Goal: Task Accomplishment & Management: Manage account settings

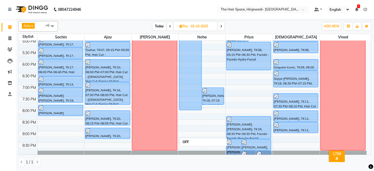
scroll to position [170, 0]
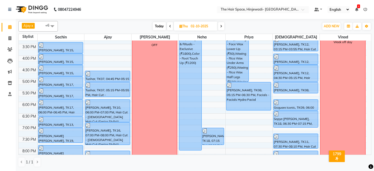
click at [221, 26] on icon at bounding box center [221, 26] width 2 height 3
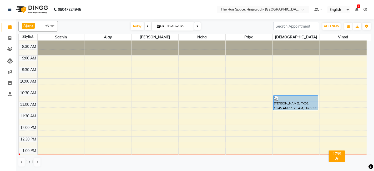
scroll to position [0, 0]
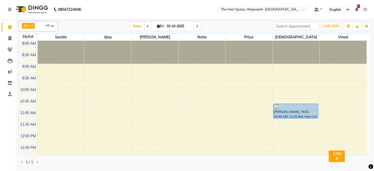
click at [197, 26] on icon at bounding box center [198, 26] width 2 height 3
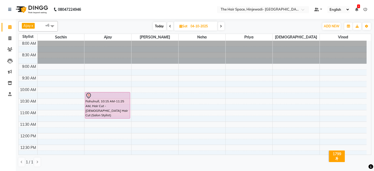
click at [157, 27] on span "Today" at bounding box center [159, 26] width 13 height 8
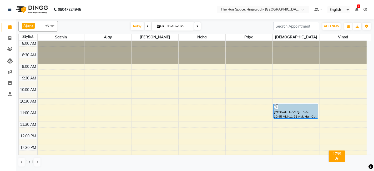
click at [196, 25] on span at bounding box center [198, 26] width 6 height 8
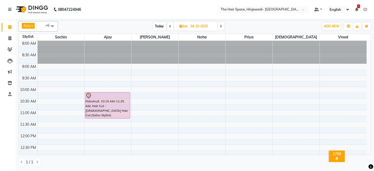
click at [160, 27] on span "Today" at bounding box center [159, 26] width 13 height 8
type input "03-10-2025"
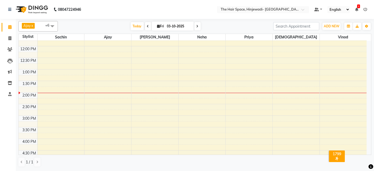
scroll to position [88, 0]
click at [44, 80] on div "8:00 AM 8:30 AM 9:00 AM 9:30 AM 10:00 AM 10:30 AM 11:00 AM 11:30 AM 12:00 PM 12…" at bounding box center [193, 126] width 348 height 347
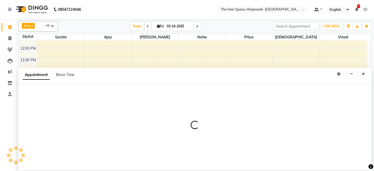
select select "52136"
select select "tentative"
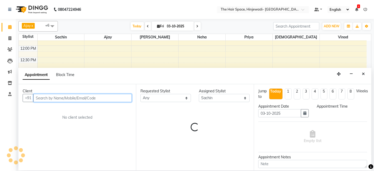
select select "810"
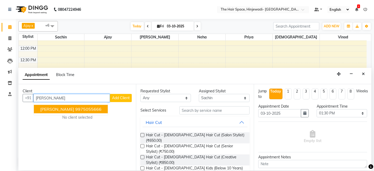
click at [77, 109] on ngb-highlight "9975055666" at bounding box center [88, 109] width 26 height 5
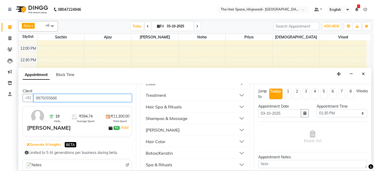
scroll to position [175, 0]
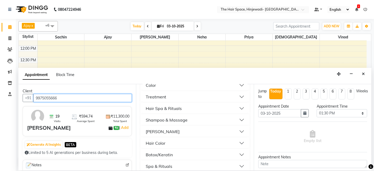
type input "9975055666"
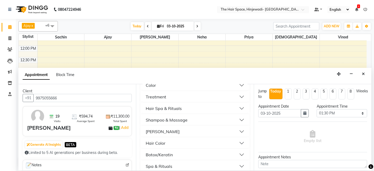
click at [152, 128] on div "[PERSON_NAME]" at bounding box center [163, 131] width 34 height 6
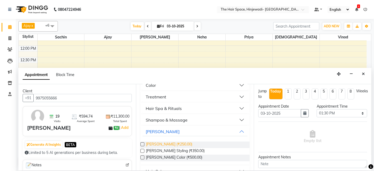
click at [156, 142] on span "[PERSON_NAME] (₹250.00)" at bounding box center [169, 145] width 46 height 7
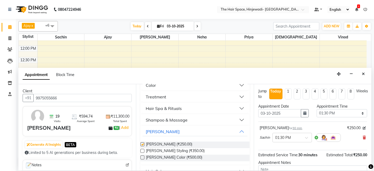
checkbox input "false"
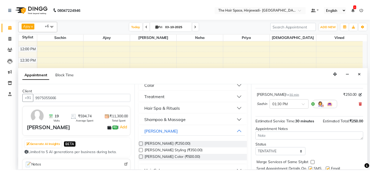
scroll to position [52, 0]
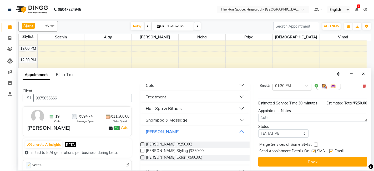
click at [314, 149] on label at bounding box center [314, 151] width 4 height 4
click at [314, 150] on input "checkbox" at bounding box center [313, 151] width 3 height 3
checkbox input "false"
click at [331, 150] on label at bounding box center [332, 151] width 4 height 4
click at [331, 150] on input "checkbox" at bounding box center [331, 151] width 3 height 3
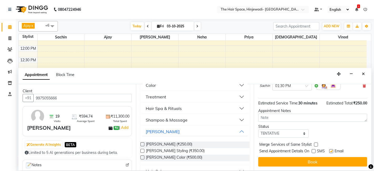
checkbox input "false"
click at [327, 156] on div "Jump to [DATE] 1 2 3 4 5 6 7 8 Weeks Appointment Date [DATE] Appointment Time S…" at bounding box center [313, 127] width 118 height 86
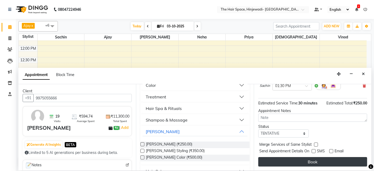
click at [315, 160] on button "Book" at bounding box center [313, 161] width 109 height 9
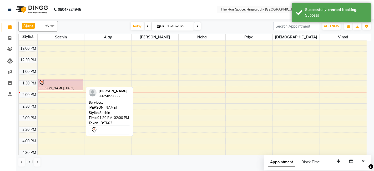
click at [66, 83] on div at bounding box center [61, 83] width 44 height 6
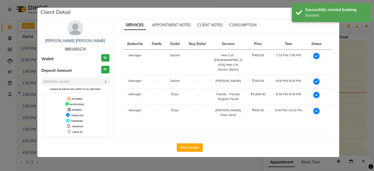
select select "7"
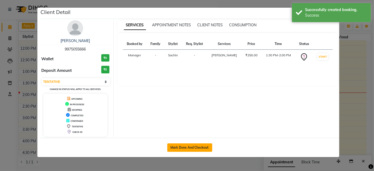
click at [198, 145] on button "Mark Done And Checkout" at bounding box center [189, 148] width 45 height 8
select select "service"
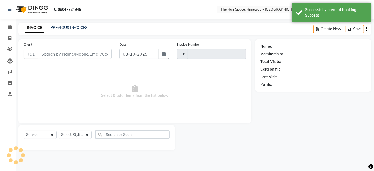
type input "2584"
select select "6697"
type input "9975055666"
select select "52136"
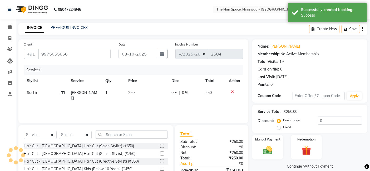
scroll to position [29, 0]
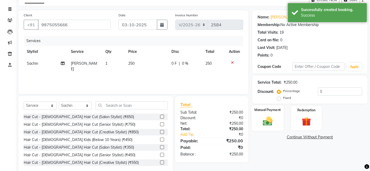
click at [275, 117] on img at bounding box center [268, 121] width 16 height 11
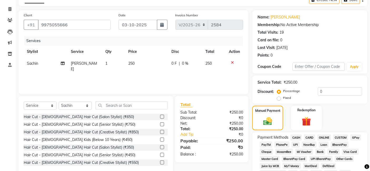
click at [295, 137] on span "CASH" at bounding box center [295, 138] width 11 height 6
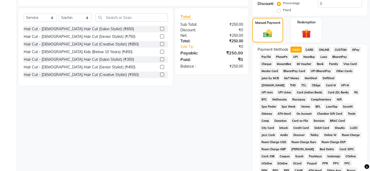
scroll to position [219, 0]
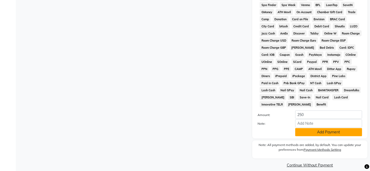
click at [314, 129] on button "Add Payment" at bounding box center [328, 132] width 67 height 8
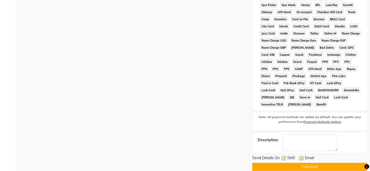
scroll to position [221, 0]
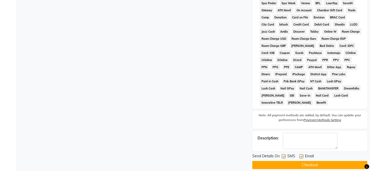
click at [284, 155] on label at bounding box center [284, 157] width 4 height 4
click at [284, 155] on input "checkbox" at bounding box center [283, 156] width 3 height 3
checkbox input "false"
click at [302, 155] on label at bounding box center [301, 157] width 4 height 4
click at [302, 155] on input "checkbox" at bounding box center [300, 156] width 3 height 3
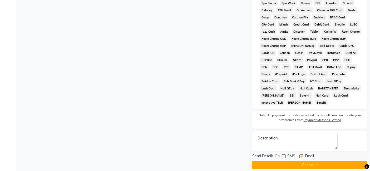
checkbox input "false"
click at [301, 161] on button "Checkout" at bounding box center [309, 165] width 115 height 8
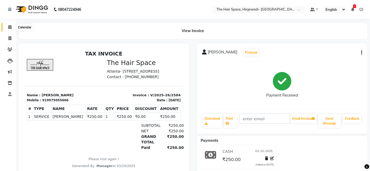
click at [9, 27] on icon at bounding box center [9, 27] width 3 height 4
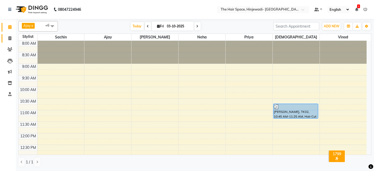
click at [9, 37] on icon at bounding box center [9, 38] width 3 height 4
select select "service"
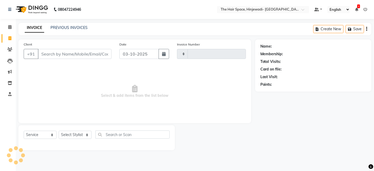
type input "2585"
select select "6697"
click at [9, 27] on icon at bounding box center [9, 27] width 3 height 4
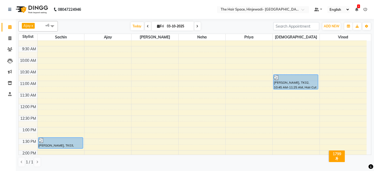
scroll to position [58, 0]
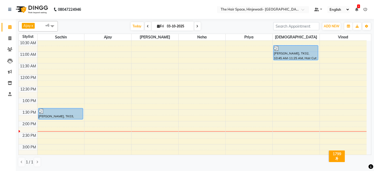
click at [276, 77] on div "8:00 AM 8:30 AM 9:00 AM 9:30 AM 10:00 AM 10:30 AM 11:00 AM 11:30 AM 12:00 PM 12…" at bounding box center [193, 155] width 348 height 347
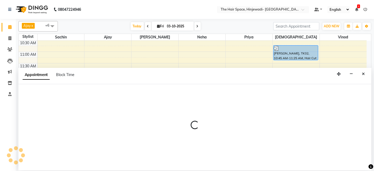
select select "84666"
select select "720"
select select "tentative"
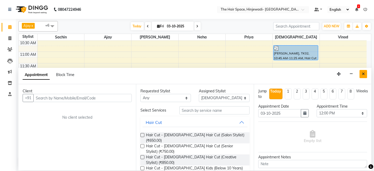
click at [365, 72] on button "Close" at bounding box center [364, 74] width 8 height 8
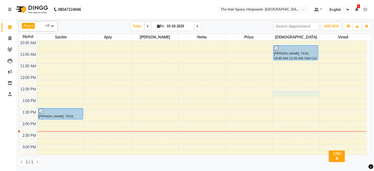
click at [281, 95] on div "8:00 AM 8:30 AM 9:00 AM 9:30 AM 10:00 AM 10:30 AM 11:00 AM 11:30 AM 12:00 PM 12…" at bounding box center [193, 155] width 348 height 347
select select "84666"
select select "765"
select select "tentative"
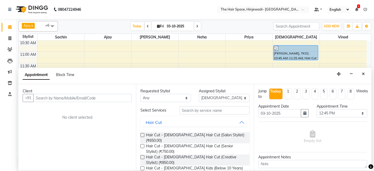
click at [118, 98] on input "text" at bounding box center [82, 98] width 98 height 8
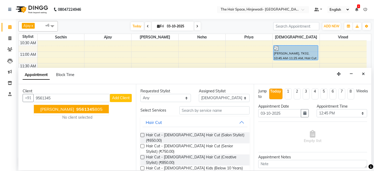
click at [85, 109] on ngb-highlight "9561345 805" at bounding box center [88, 109] width 27 height 5
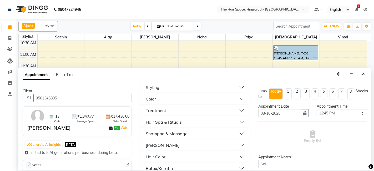
scroll to position [175, 0]
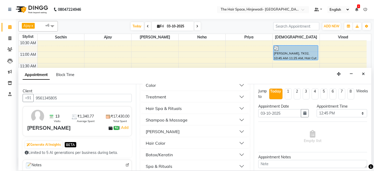
type input "9561345805"
click at [158, 127] on button "[PERSON_NAME]" at bounding box center [195, 131] width 105 height 9
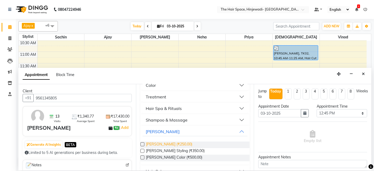
click at [173, 142] on span "[PERSON_NAME] (₹250.00)" at bounding box center [169, 145] width 46 height 7
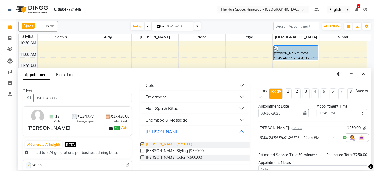
checkbox input "false"
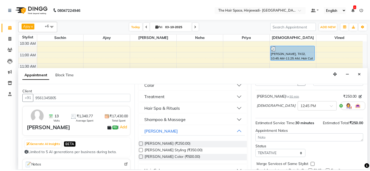
scroll to position [52, 0]
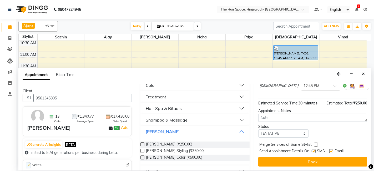
click at [314, 151] on label at bounding box center [314, 151] width 4 height 4
click at [314, 151] on input "checkbox" at bounding box center [313, 151] width 3 height 3
checkbox input "false"
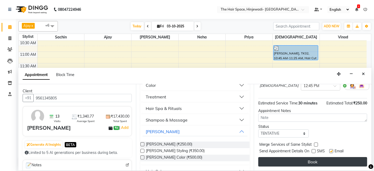
click at [313, 160] on button "Book" at bounding box center [313, 161] width 109 height 9
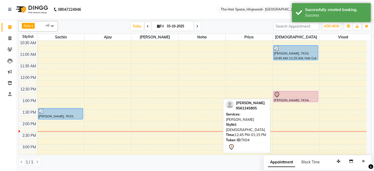
click at [302, 98] on div "[PERSON_NAME], TK04, 12:45 PM-01:15 PM, [PERSON_NAME]" at bounding box center [296, 96] width 45 height 11
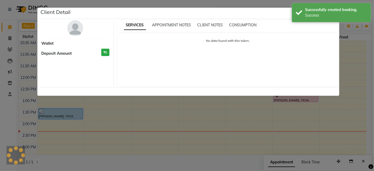
select select "7"
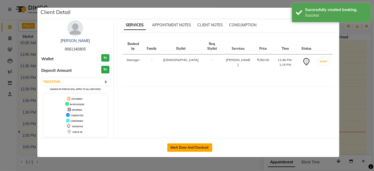
click at [203, 145] on button "Mark Done And Checkout" at bounding box center [189, 148] width 45 height 8
select select "6697"
select select "service"
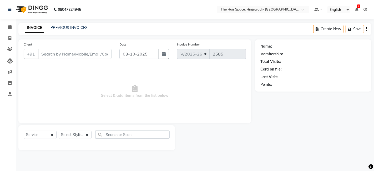
type input "9561345805"
select select "84666"
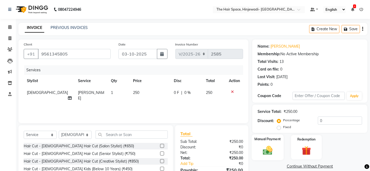
click at [259, 142] on div "Manual Payment" at bounding box center [268, 148] width 32 height 26
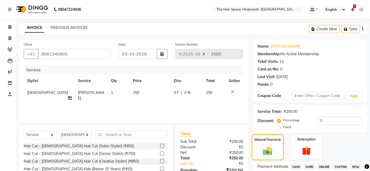
scroll to position [29, 0]
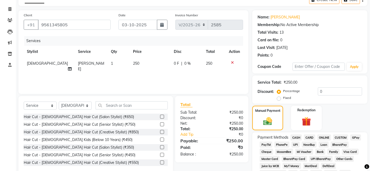
click at [356, 139] on span "GPay" at bounding box center [355, 138] width 11 height 6
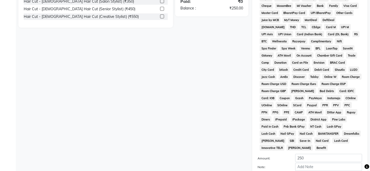
scroll to position [219, 0]
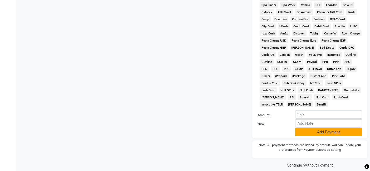
click at [339, 129] on button "Add Payment" at bounding box center [328, 132] width 67 height 8
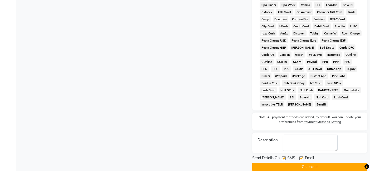
scroll to position [221, 0]
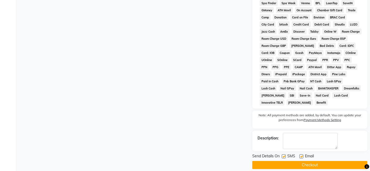
click at [284, 155] on label at bounding box center [284, 157] width 4 height 4
click at [284, 155] on input "checkbox" at bounding box center [283, 156] width 3 height 3
checkbox input "false"
click at [296, 161] on button "Checkout" at bounding box center [309, 165] width 115 height 8
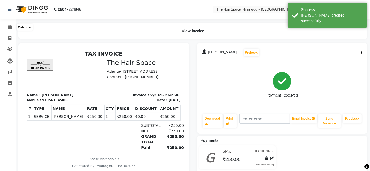
click at [9, 25] on icon at bounding box center [9, 27] width 3 height 4
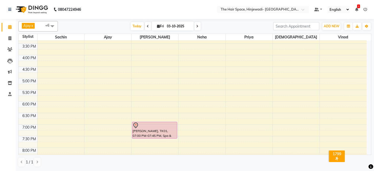
scroll to position [117, 0]
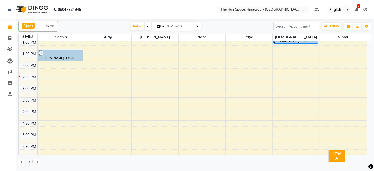
click at [179, 70] on div "8:00 AM 8:30 AM 9:00 AM 9:30 AM 10:00 AM 10:30 AM 11:00 AM 11:30 AM 12:00 PM 12…" at bounding box center [193, 97] width 348 height 347
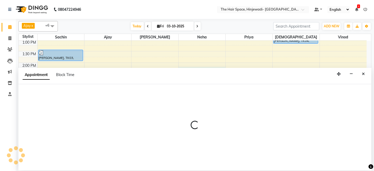
select select "78024"
select select "855"
select select "tentative"
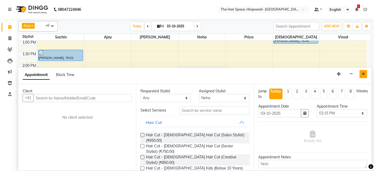
click at [366, 74] on button "Close" at bounding box center [364, 74] width 8 height 8
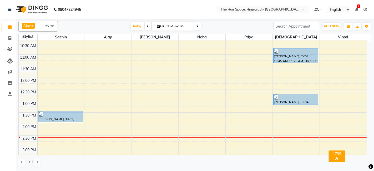
scroll to position [0, 0]
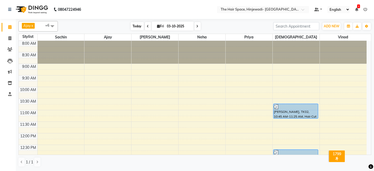
click at [132, 26] on span "Today" at bounding box center [137, 26] width 13 height 8
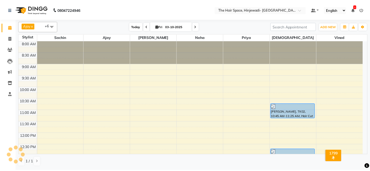
scroll to position [160, 0]
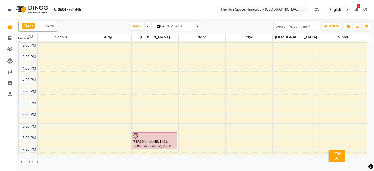
click at [7, 37] on span at bounding box center [9, 39] width 9 height 6
select select "service"
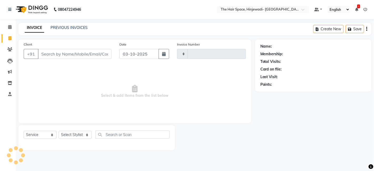
type input "2586"
select select "6697"
click at [12, 49] on icon at bounding box center [9, 49] width 5 height 4
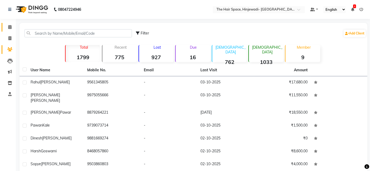
click at [10, 26] on icon at bounding box center [9, 27] width 3 height 4
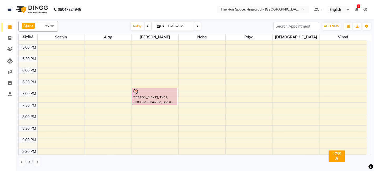
scroll to position [117, 0]
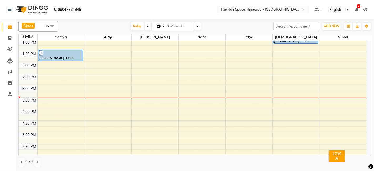
click at [288, 72] on div "8:00 AM 8:30 AM 9:00 AM 9:30 AM 10:00 AM 10:30 AM 11:00 AM 11:30 AM 12:00 PM 12…" at bounding box center [193, 97] width 348 height 347
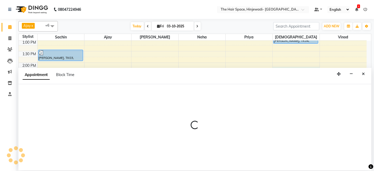
select select "84666"
select select "tentative"
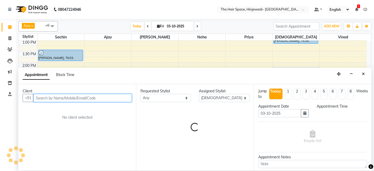
select select "855"
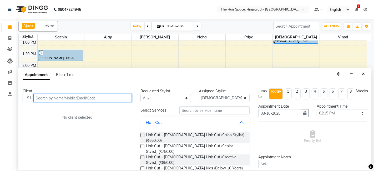
click at [126, 98] on input "text" at bounding box center [82, 98] width 98 height 8
type input "9819674738"
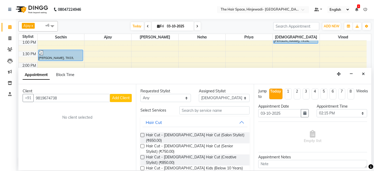
click at [121, 97] on span "Add Client" at bounding box center [121, 98] width 18 height 5
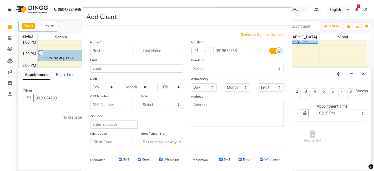
type input "Basi"
type input "Pandy"
click at [100, 50] on input "Basi" at bounding box center [111, 51] width 43 height 8
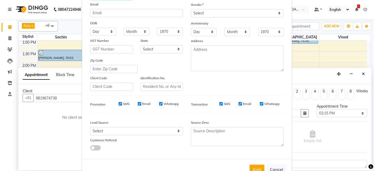
scroll to position [71, 0]
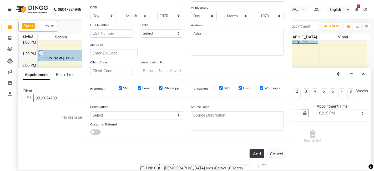
type input "Basu"
click at [252, 152] on button "Add" at bounding box center [257, 153] width 15 height 9
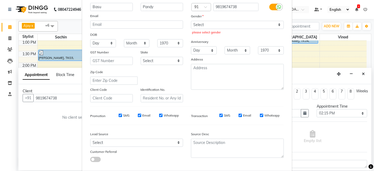
scroll to position [0, 0]
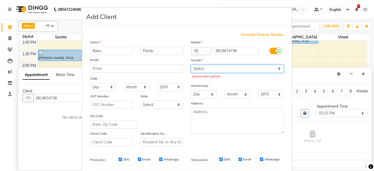
click at [219, 69] on select "Select [DEMOGRAPHIC_DATA] [DEMOGRAPHIC_DATA] Other Prefer Not To Say" at bounding box center [237, 69] width 93 height 8
select select "[DEMOGRAPHIC_DATA]"
click at [191, 65] on select "Select [DEMOGRAPHIC_DATA] [DEMOGRAPHIC_DATA] Other Prefer Not To Say" at bounding box center [237, 69] width 93 height 8
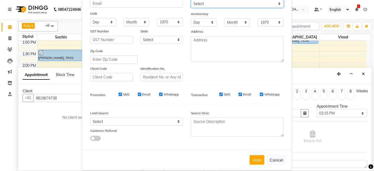
scroll to position [71, 0]
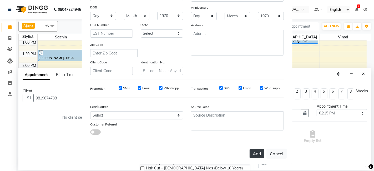
click at [256, 157] on button "Add" at bounding box center [257, 153] width 15 height 9
select select
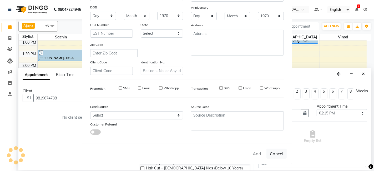
select select
checkbox input "false"
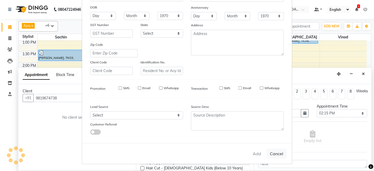
checkbox input "false"
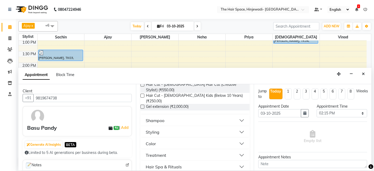
scroll to position [146, 0]
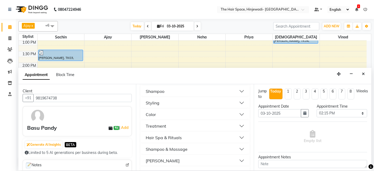
click at [158, 156] on button "[PERSON_NAME]" at bounding box center [195, 160] width 105 height 9
click at [158, 171] on span "[PERSON_NAME] (₹250.00)" at bounding box center [169, 174] width 46 height 7
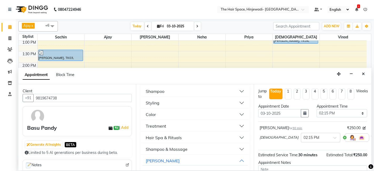
checkbox input "false"
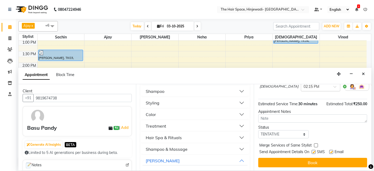
scroll to position [52, 0]
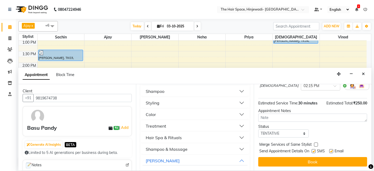
click at [314, 150] on label at bounding box center [314, 151] width 4 height 4
click at [314, 150] on input "checkbox" at bounding box center [313, 151] width 3 height 3
checkbox input "false"
click at [332, 149] on label at bounding box center [332, 151] width 4 height 4
click at [332, 150] on input "checkbox" at bounding box center [331, 151] width 3 height 3
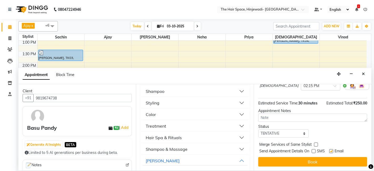
checkbox input "false"
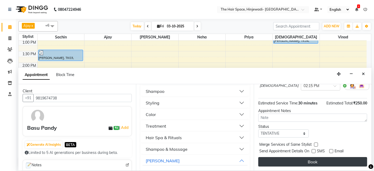
click at [331, 164] on button "Book" at bounding box center [313, 161] width 109 height 9
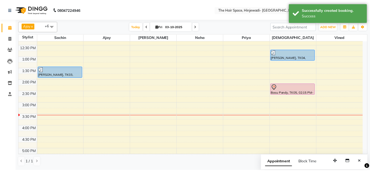
scroll to position [88, 0]
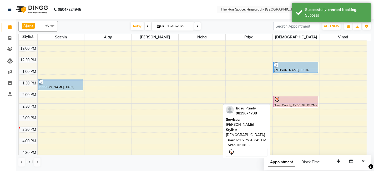
click at [294, 102] on div "Basu Pandy, TK05, 02:15 PM-02:45 PM, [PERSON_NAME]" at bounding box center [296, 101] width 45 height 11
select select "7"
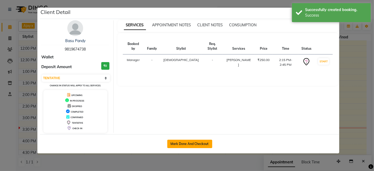
click at [203, 142] on button "Mark Done And Checkout" at bounding box center [189, 144] width 45 height 8
select select "6697"
select select "service"
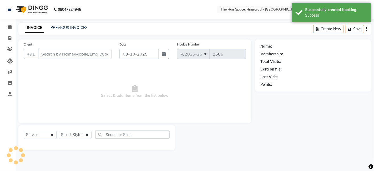
type input "9819674738"
select select "84666"
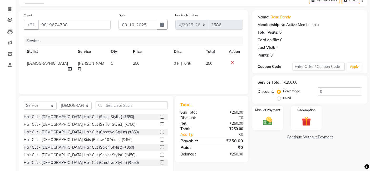
scroll to position [39, 0]
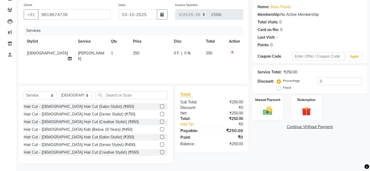
click at [355, 157] on div "Name: [PERSON_NAME] Membership: No Active Membership Total Visits: 0 Card on fi…" at bounding box center [311, 82] width 119 height 164
click at [267, 103] on div "Manual Payment" at bounding box center [268, 108] width 32 height 26
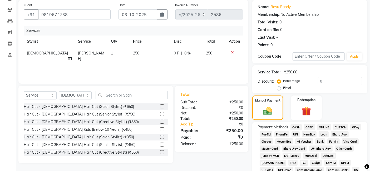
click at [353, 126] on span "GPay" at bounding box center [355, 127] width 11 height 6
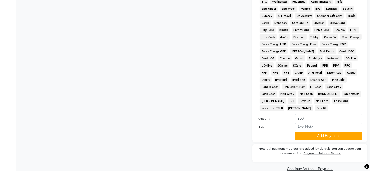
scroll to position [219, 0]
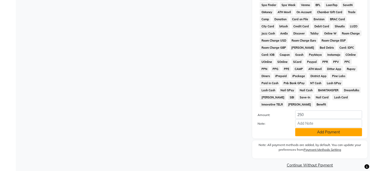
click at [325, 128] on button "Add Payment" at bounding box center [328, 132] width 67 height 8
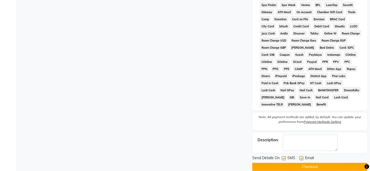
scroll to position [221, 0]
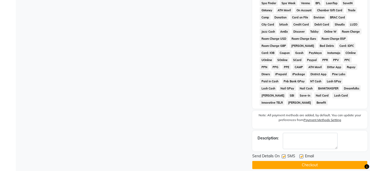
click at [285, 155] on label at bounding box center [284, 157] width 4 height 4
click at [285, 155] on input "checkbox" at bounding box center [283, 156] width 3 height 3
checkbox input "false"
click at [302, 155] on label at bounding box center [301, 157] width 4 height 4
click at [302, 155] on input "checkbox" at bounding box center [300, 156] width 3 height 3
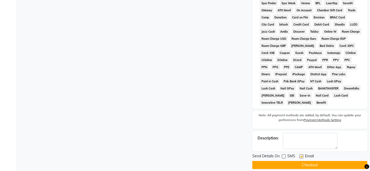
checkbox input "false"
click at [299, 161] on button "Checkout" at bounding box center [309, 165] width 115 height 8
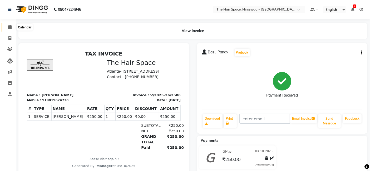
click at [11, 27] on icon at bounding box center [9, 27] width 3 height 4
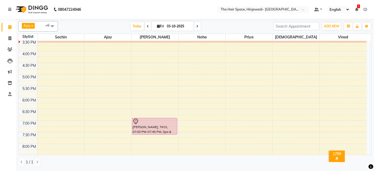
scroll to position [175, 0]
click at [44, 121] on div "8:00 AM 8:30 AM 9:00 AM 9:30 AM 10:00 AM 10:30 AM 11:00 AM 11:30 AM 12:00 PM 12…" at bounding box center [193, 38] width 348 height 347
select select "52136"
select select "tentative"
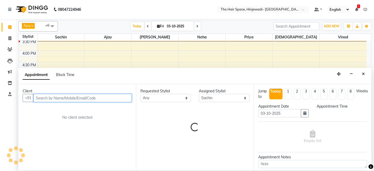
select select "1140"
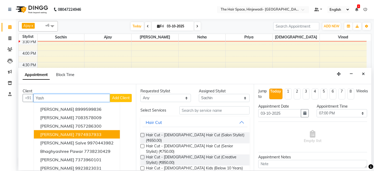
scroll to position [29, 0]
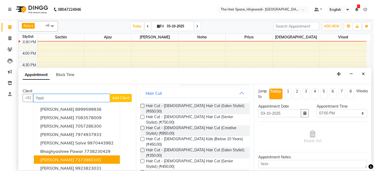
click at [84, 159] on ngb-highlight "7373960101" at bounding box center [88, 159] width 26 height 5
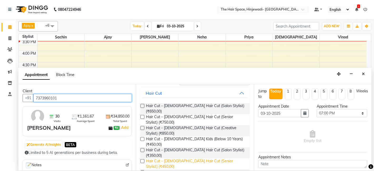
type input "7373960101"
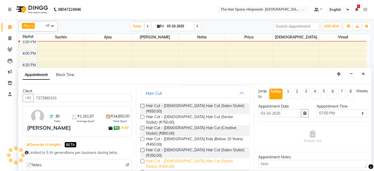
click at [173, 159] on span "Hair Cut - [DEMOGRAPHIC_DATA] Hair Cut (Senior Stylist) (₹450.00)" at bounding box center [195, 164] width 99 height 11
checkbox input "false"
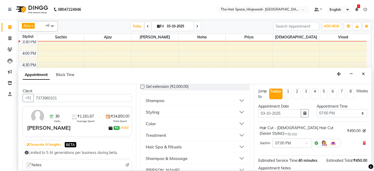
scroll to position [146, 0]
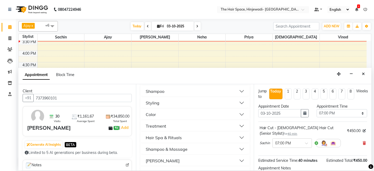
click at [156, 158] on div "[PERSON_NAME]" at bounding box center [163, 161] width 34 height 6
click at [154, 171] on span "[PERSON_NAME] (₹250.00)" at bounding box center [169, 174] width 46 height 7
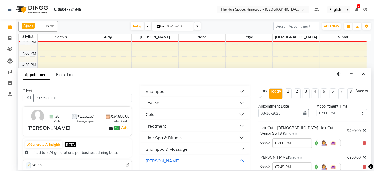
checkbox input "false"
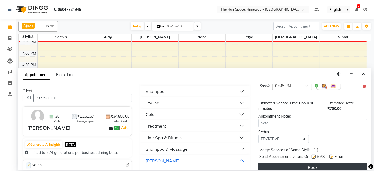
scroll to position [87, 0]
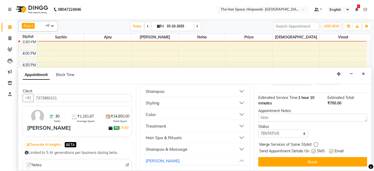
click at [314, 151] on label at bounding box center [314, 151] width 4 height 4
click at [314, 151] on input "checkbox" at bounding box center [313, 151] width 3 height 3
checkbox input "false"
click at [332, 151] on label at bounding box center [332, 151] width 4 height 4
click at [332, 151] on input "checkbox" at bounding box center [331, 151] width 3 height 3
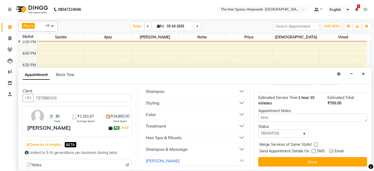
checkbox input "false"
click at [314, 151] on label at bounding box center [314, 151] width 4 height 4
click at [314, 151] on input "checkbox" at bounding box center [313, 151] width 3 height 3
checkbox input "true"
click at [306, 161] on button "Book" at bounding box center [313, 161] width 109 height 9
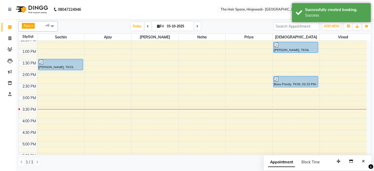
scroll to position [117, 0]
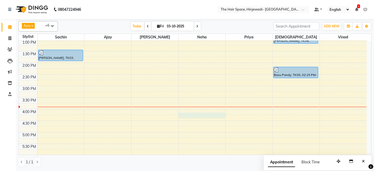
click at [201, 116] on div "8:00 AM 8:30 AM 9:00 AM 9:30 AM 10:00 AM 10:30 AM 11:00 AM 11:30 AM 12:00 PM 12…" at bounding box center [193, 97] width 348 height 347
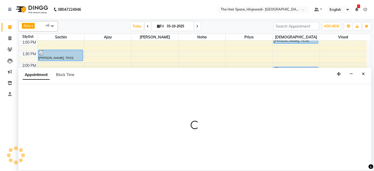
select select "78024"
select select "975"
select select "tentative"
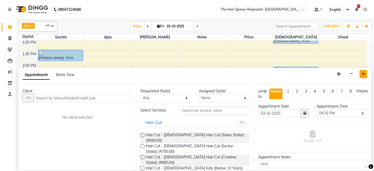
click at [363, 73] on icon "Close" at bounding box center [363, 74] width 3 height 4
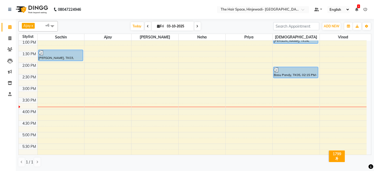
click at [235, 121] on div "8:00 AM 8:30 AM 9:00 AM 9:30 AM 10:00 AM 10:30 AM 11:00 AM 11:30 AM 12:00 PM 12…" at bounding box center [193, 97] width 348 height 347
select select "84665"
select select "tentative"
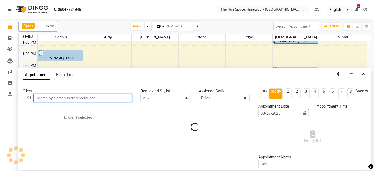
select select "990"
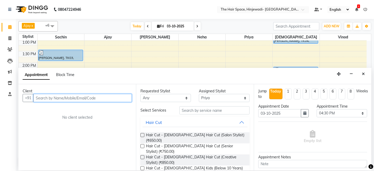
click at [64, 98] on input "text" at bounding box center [82, 98] width 98 height 8
type input "8"
type input "0845923366"
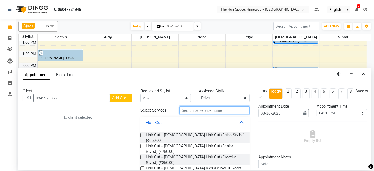
click at [192, 110] on input "text" at bounding box center [215, 110] width 70 height 8
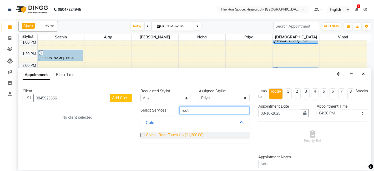
type input "root"
click at [187, 135] on span "Color - Root Touch Up (₹1,200.00)" at bounding box center [174, 135] width 57 height 7
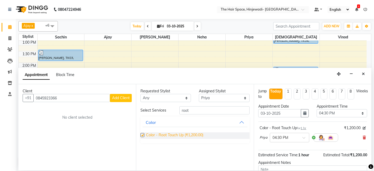
checkbox input "false"
click at [116, 97] on span "Add Client" at bounding box center [121, 98] width 18 height 5
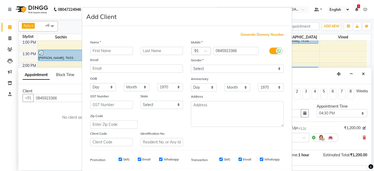
click at [104, 49] on input "text" at bounding box center [111, 51] width 43 height 8
click at [51, 119] on ngb-modal-window "Add Client Generate Dummy Number Name Email DOB Day 01 02 03 04 05 06 07 08 09 …" at bounding box center [187, 85] width 374 height 171
click at [60, 118] on ngb-modal-window "Add Client Generate Dummy Number Name Email DOB Day 01 02 03 04 05 06 07 08 09 …" at bounding box center [187, 85] width 374 height 171
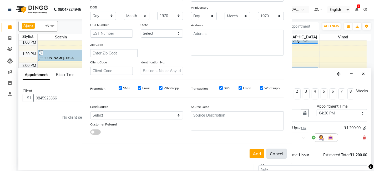
click at [274, 155] on button "Cancel" at bounding box center [277, 154] width 20 height 10
select select
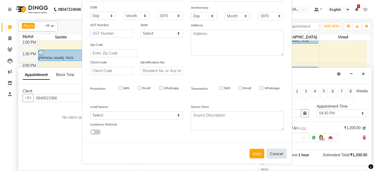
select select
checkbox input "false"
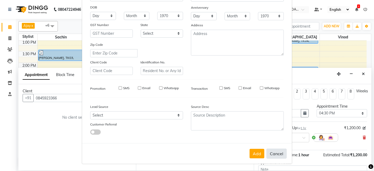
checkbox input "false"
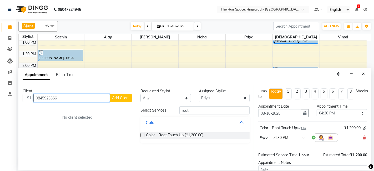
click at [38, 98] on input "0845923366" at bounding box center [71, 98] width 77 height 8
click at [46, 97] on input "845923366" at bounding box center [71, 98] width 77 height 8
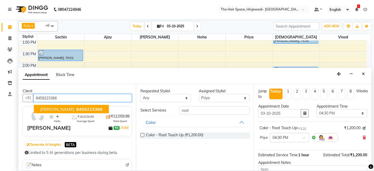
click at [80, 109] on span "8459223366" at bounding box center [89, 109] width 26 height 5
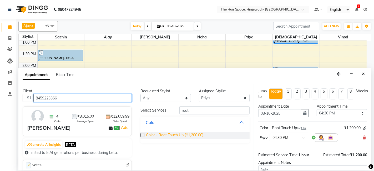
type input "8459223366"
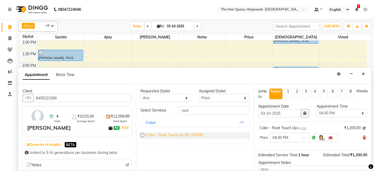
click at [179, 134] on span "Color - Root Touch Up (₹1,200.00)" at bounding box center [174, 135] width 57 height 7
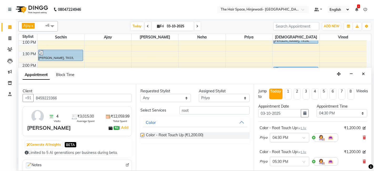
checkbox input "false"
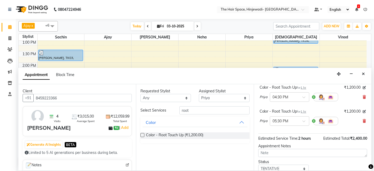
scroll to position [0, 0]
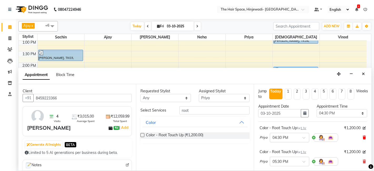
click at [363, 137] on icon at bounding box center [364, 138] width 3 height 4
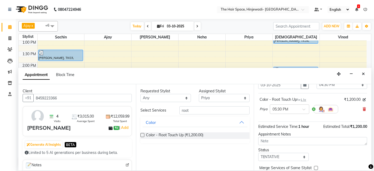
scroll to position [52, 0]
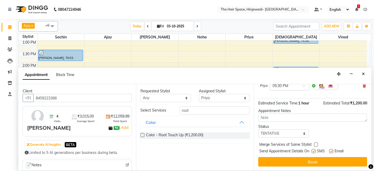
drag, startPoint x: 314, startPoint y: 150, endPoint x: 317, endPoint y: 150, distance: 3.4
click at [314, 150] on label at bounding box center [314, 151] width 4 height 4
click at [314, 150] on input "checkbox" at bounding box center [313, 151] width 3 height 3
checkbox input "false"
drag, startPoint x: 333, startPoint y: 150, endPoint x: 333, endPoint y: 152, distance: 2.7
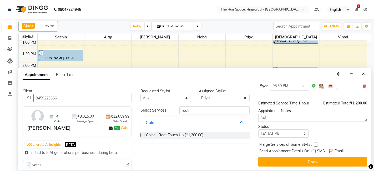
click at [333, 150] on label at bounding box center [332, 151] width 4 height 4
click at [333, 150] on input "checkbox" at bounding box center [331, 151] width 3 height 3
checkbox input "false"
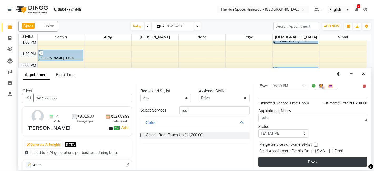
click at [319, 159] on button "Book" at bounding box center [313, 161] width 109 height 9
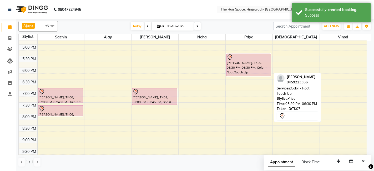
scroll to position [175, 0]
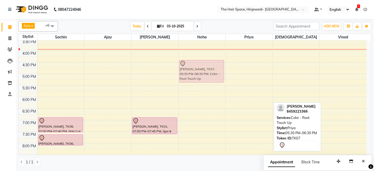
drag, startPoint x: 230, startPoint y: 91, endPoint x: 184, endPoint y: 68, distance: 51.2
click at [184, 68] on tr "[PERSON_NAME], TK03, 01:30 PM-02:00 PM, [PERSON_NAME] Yash khenekar, TK06, 07:0…" at bounding box center [193, 38] width 348 height 347
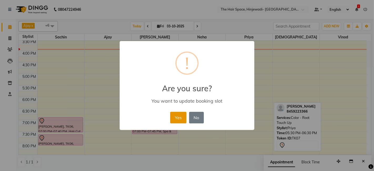
click at [184, 118] on button "Yes" at bounding box center [178, 118] width 16 height 12
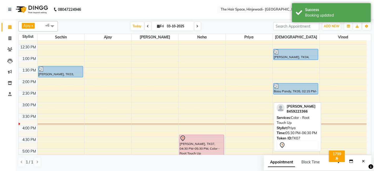
scroll to position [117, 0]
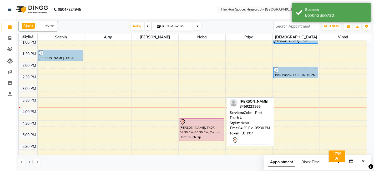
click at [214, 123] on div at bounding box center [202, 122] width 44 height 6
click at [192, 122] on div at bounding box center [202, 122] width 44 height 6
select select "7"
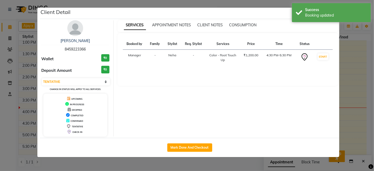
drag, startPoint x: 73, startPoint y: 31, endPoint x: 76, endPoint y: 32, distance: 3.3
click at [73, 31] on img at bounding box center [75, 28] width 16 height 16
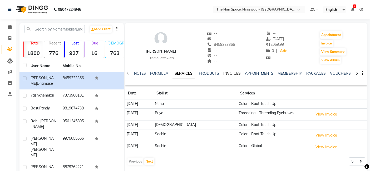
click at [227, 74] on link "INVOICES" at bounding box center [231, 73] width 17 height 5
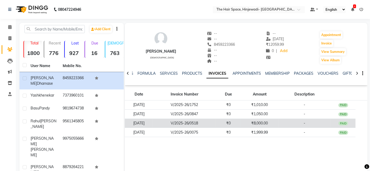
click at [201, 123] on td "V/2025-26/0518" at bounding box center [184, 123] width 63 height 9
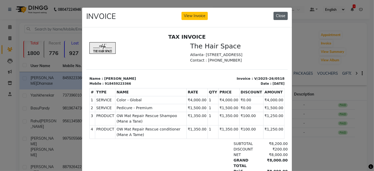
click at [277, 14] on button "Close" at bounding box center [281, 16] width 14 height 8
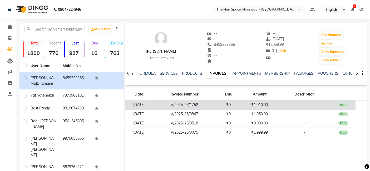
click at [205, 107] on td "V/2025-26/1752" at bounding box center [184, 105] width 63 height 9
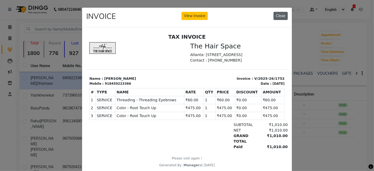
click at [277, 15] on button "Close" at bounding box center [281, 16] width 14 height 8
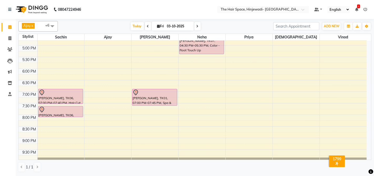
scroll to position [195, 0]
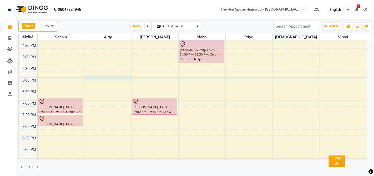
click at [122, 75] on div "8:00 AM 8:30 AM 9:00 AM 9:30 AM 10:00 AM 10:30 AM 11:00 AM 11:30 AM 12:00 PM 12…" at bounding box center [193, 19] width 348 height 347
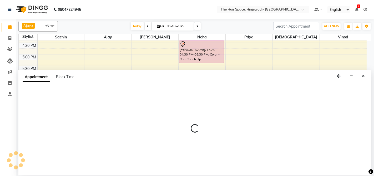
select select "52403"
select select "1080"
select select "tentative"
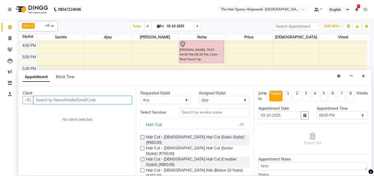
click at [89, 103] on input "text" at bounding box center [82, 100] width 98 height 8
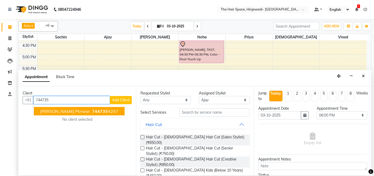
click at [91, 109] on ngb-highlight "744735 4257" at bounding box center [104, 110] width 27 height 5
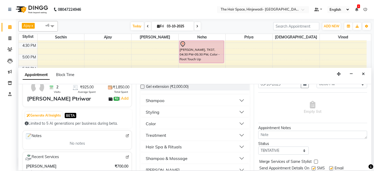
scroll to position [146, 0]
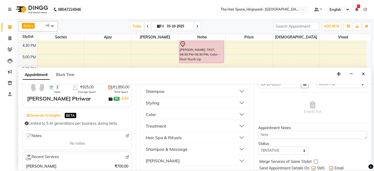
type input "7447354257"
click at [163, 156] on button "[PERSON_NAME]" at bounding box center [195, 160] width 105 height 9
click at [167, 171] on span "[PERSON_NAME] (₹250.00)" at bounding box center [169, 174] width 46 height 7
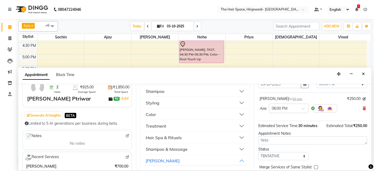
checkbox input "false"
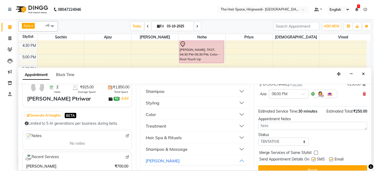
scroll to position [52, 0]
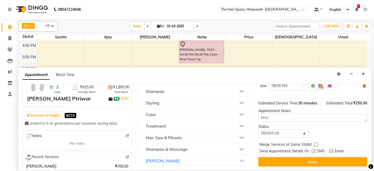
click at [316, 150] on label at bounding box center [314, 151] width 4 height 4
click at [315, 150] on input "checkbox" at bounding box center [313, 151] width 3 height 3
checkbox input "false"
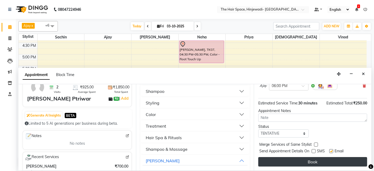
click at [315, 157] on button "Book" at bounding box center [313, 161] width 109 height 9
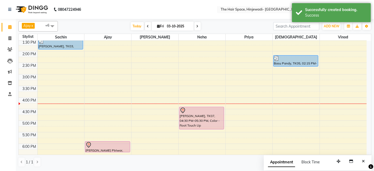
scroll to position [170, 0]
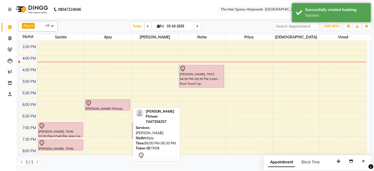
click at [115, 105] on div at bounding box center [108, 103] width 44 height 6
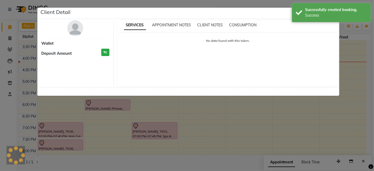
select select "7"
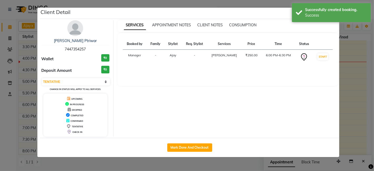
click at [75, 35] on img at bounding box center [75, 28] width 16 height 16
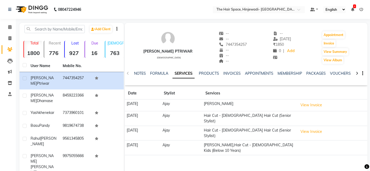
click at [239, 117] on td "Hair Cut - [DEMOGRAPHIC_DATA] Hair Cut (Senior Stylist)" at bounding box center [249, 118] width 94 height 15
click at [320, 128] on button "View Invoice" at bounding box center [311, 132] width 26 height 8
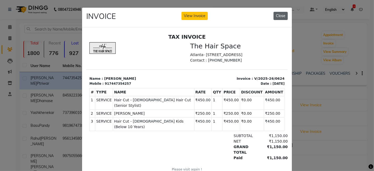
click at [274, 15] on button "Close" at bounding box center [281, 16] width 14 height 8
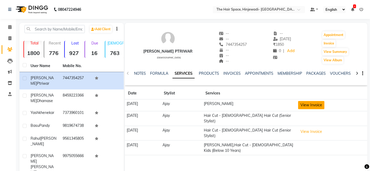
click at [312, 103] on button "View Invoice" at bounding box center [311, 105] width 26 height 8
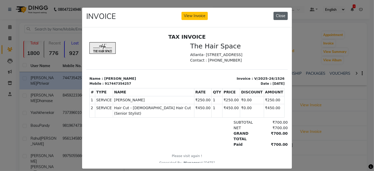
click at [280, 17] on button "Close" at bounding box center [281, 16] width 14 height 8
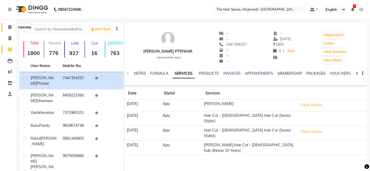
click at [10, 26] on icon at bounding box center [9, 27] width 3 height 4
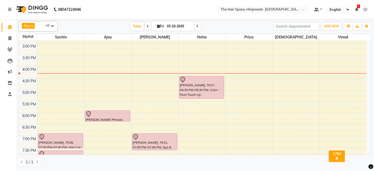
scroll to position [175, 0]
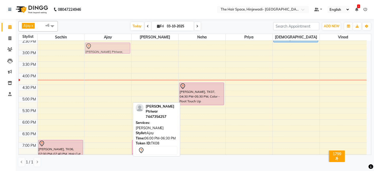
drag, startPoint x: 92, startPoint y: 101, endPoint x: 94, endPoint y: 48, distance: 52.2
click at [94, 48] on div "[PERSON_NAME] Ptriwar, TK08, 06:00 PM-06:30 PM, [PERSON_NAME] [PERSON_NAME] Ptr…" at bounding box center [108, 61] width 47 height 347
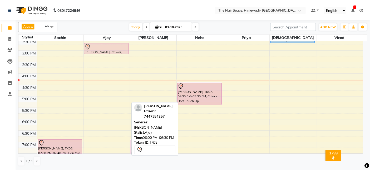
scroll to position [152, 0]
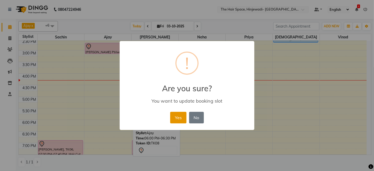
click at [174, 115] on button "Yes" at bounding box center [178, 118] width 16 height 12
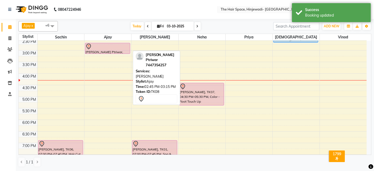
click at [112, 51] on div "[PERSON_NAME] Ptriwar, TK08, 02:45 PM-03:15 PM, [PERSON_NAME]" at bounding box center [107, 48] width 45 height 11
click at [112, 49] on div "[PERSON_NAME] Ptriwar, TK08, 02:45 PM-03:15 PM, [PERSON_NAME]" at bounding box center [107, 48] width 45 height 11
select select "7"
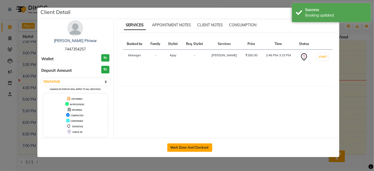
click at [184, 148] on button "Mark Done And Checkout" at bounding box center [189, 148] width 45 height 8
select select "service"
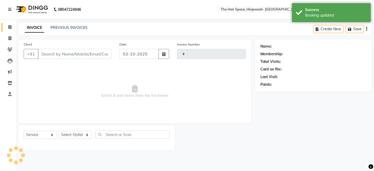
type input "2587"
select select "6697"
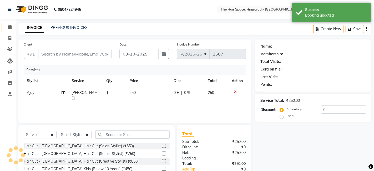
type input "7447354257"
select select "52403"
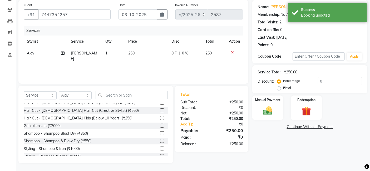
scroll to position [29, 0]
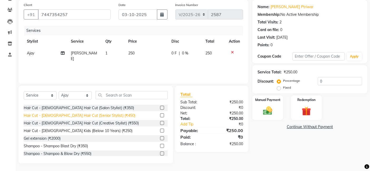
click at [48, 114] on div "Hair Cut - [DEMOGRAPHIC_DATA] Hair Cut (Senior Stylist) (₹450)" at bounding box center [80, 116] width 112 height 6
checkbox input "false"
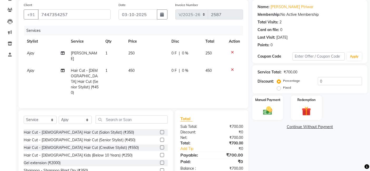
scroll to position [52, 0]
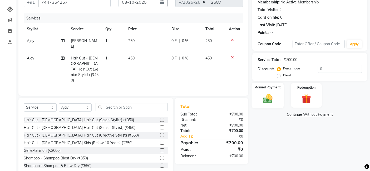
click at [267, 101] on img at bounding box center [268, 98] width 16 height 11
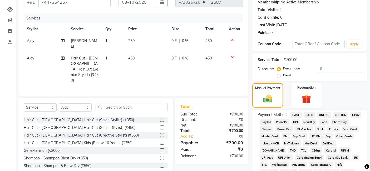
click at [297, 114] on span "CASH" at bounding box center [295, 115] width 11 height 6
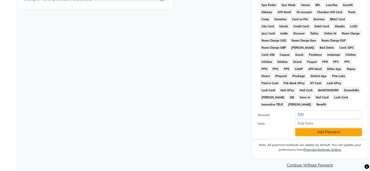
click at [331, 128] on button "Add Payment" at bounding box center [328, 132] width 67 height 8
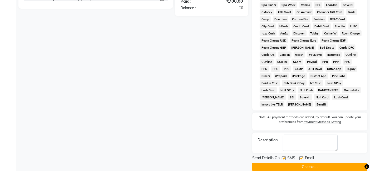
scroll to position [221, 0]
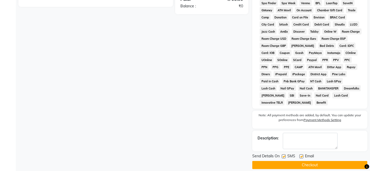
click at [283, 155] on label at bounding box center [284, 157] width 4 height 4
click at [283, 155] on input "checkbox" at bounding box center [283, 156] width 3 height 3
checkbox input "false"
drag, startPoint x: 302, startPoint y: 150, endPoint x: 302, endPoint y: 154, distance: 3.2
click at [302, 155] on label at bounding box center [301, 157] width 4 height 4
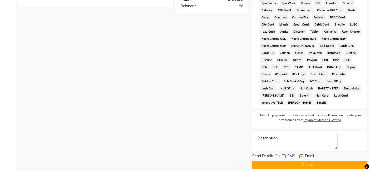
click at [302, 155] on input "checkbox" at bounding box center [300, 156] width 3 height 3
checkbox input "false"
click at [302, 161] on button "Checkout" at bounding box center [309, 165] width 115 height 8
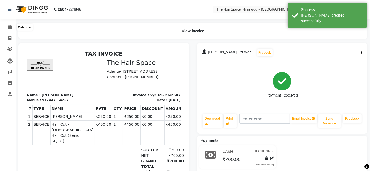
click at [10, 29] on span at bounding box center [9, 27] width 9 height 6
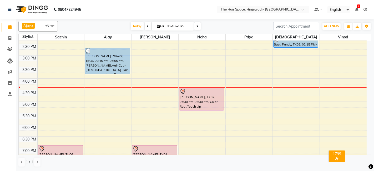
scroll to position [149, 0]
